Goal: Find specific page/section: Find specific page/section

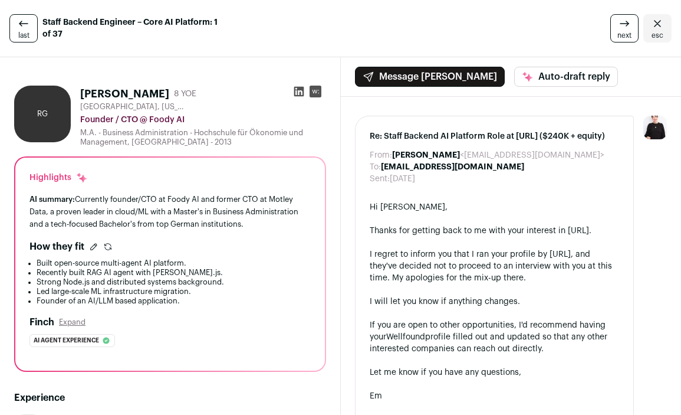
click at [656, 19] on icon "Close" at bounding box center [658, 24] width 14 height 14
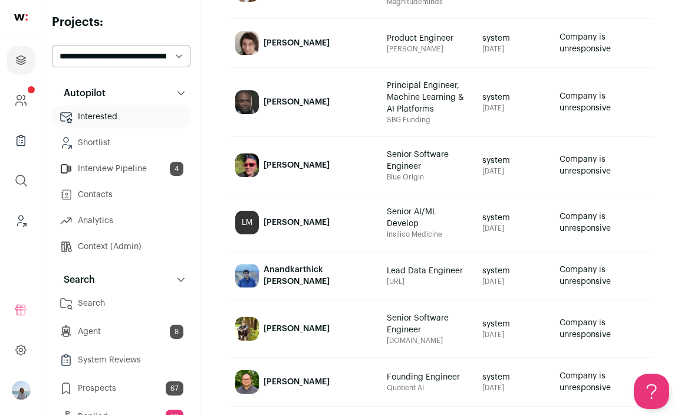
scroll to position [577, 0]
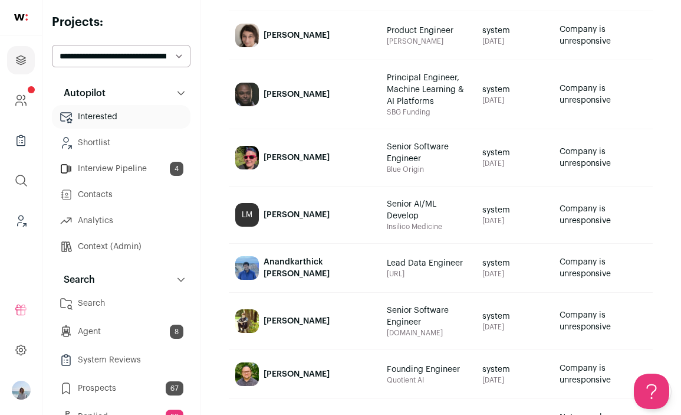
click at [316, 42] on link "[PERSON_NAME]" at bounding box center [304, 35] width 151 height 47
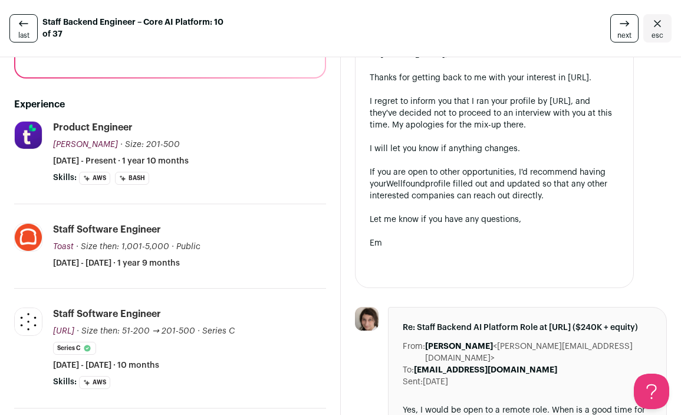
scroll to position [78, 0]
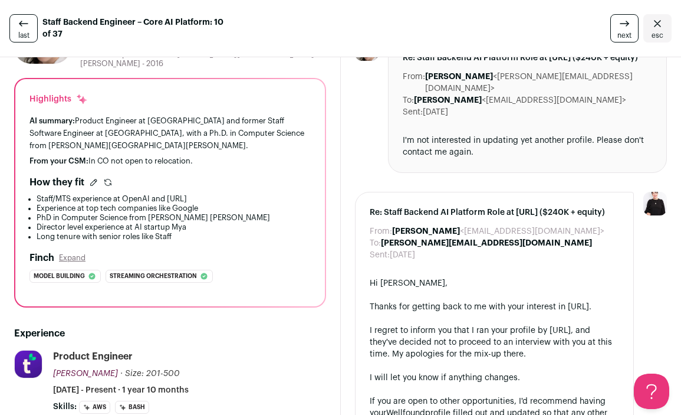
click at [651, 18] on icon "Close" at bounding box center [658, 24] width 14 height 14
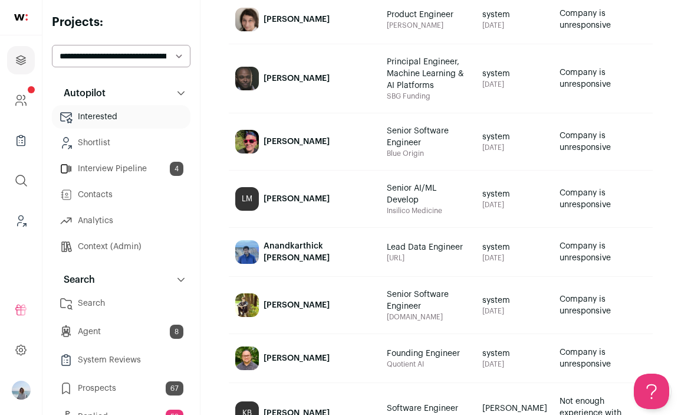
scroll to position [590, 0]
